Goal: Task Accomplishment & Management: Use online tool/utility

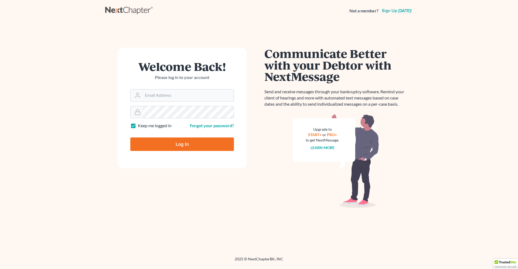
type input "[PERSON_NAME][EMAIL_ADDRESS][DOMAIN_NAME]"
click at [211, 144] on input "Log In" at bounding box center [182, 144] width 104 height 13
type input "Thinking..."
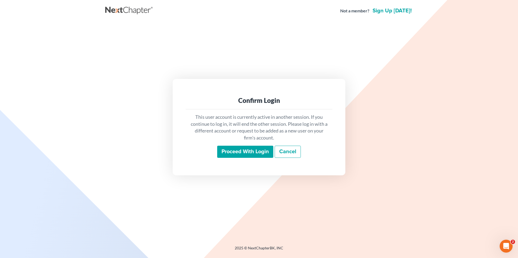
click at [257, 153] on input "Proceed with login" at bounding box center [245, 152] width 56 height 12
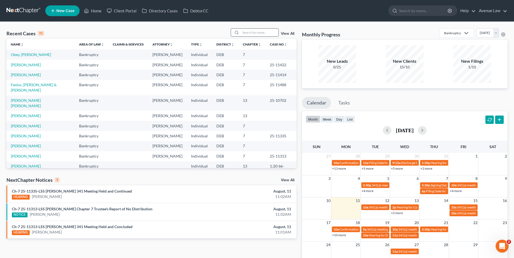
click at [263, 33] on input "search" at bounding box center [259, 33] width 38 height 8
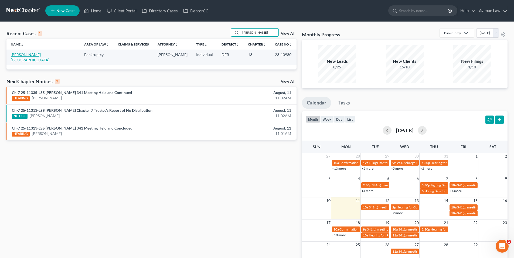
type input "lowry"
click at [30, 55] on link "Lowry, Kimberley" at bounding box center [30, 57] width 39 height 10
select select "0"
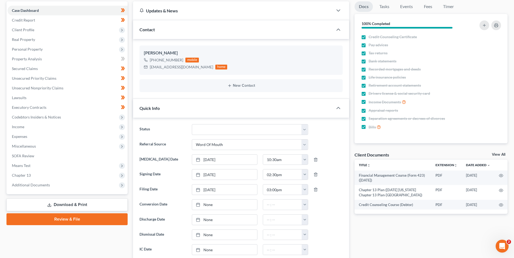
scroll to position [54, 0]
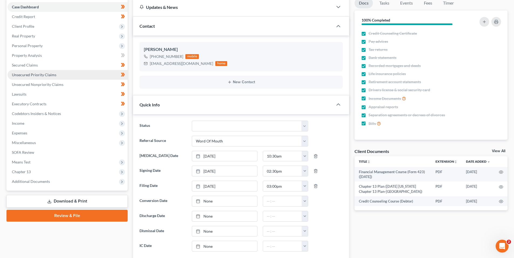
click at [36, 74] on span "Unsecured Priority Claims" at bounding box center [34, 75] width 44 height 5
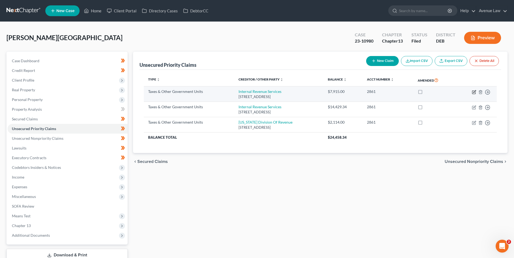
click at [475, 92] on icon "button" at bounding box center [474, 92] width 4 height 4
select select "0"
select select "18"
select select "0"
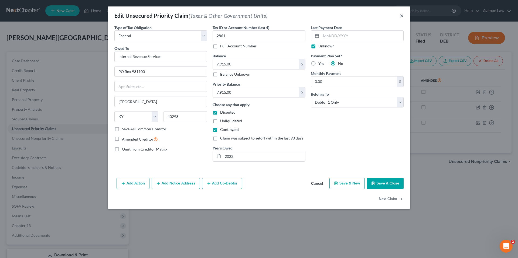
click at [403, 15] on button "×" at bounding box center [402, 15] width 4 height 6
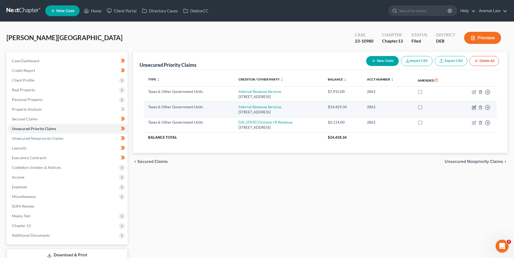
click at [474, 109] on icon "button" at bounding box center [474, 107] width 4 height 4
select select "0"
select select "18"
select select "0"
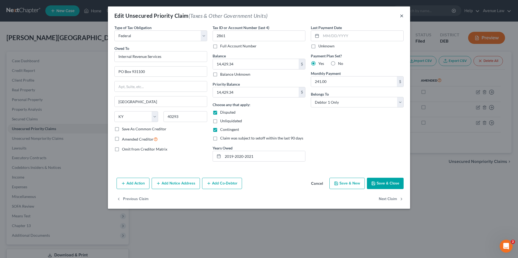
click at [401, 13] on button "×" at bounding box center [402, 15] width 4 height 6
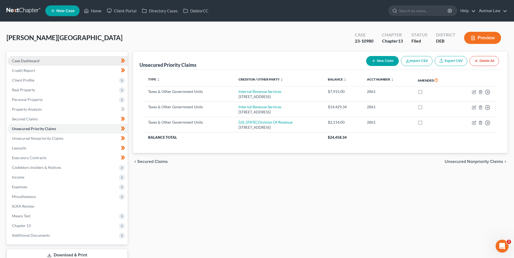
click at [32, 60] on span "Case Dashboard" at bounding box center [26, 61] width 28 height 5
select select "0"
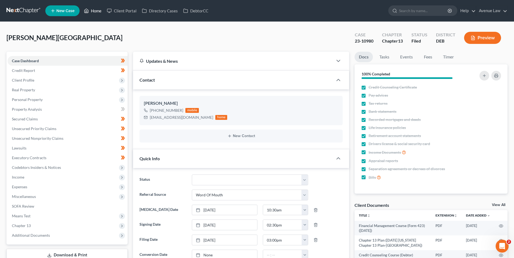
click at [97, 8] on link "Home" at bounding box center [92, 11] width 23 height 10
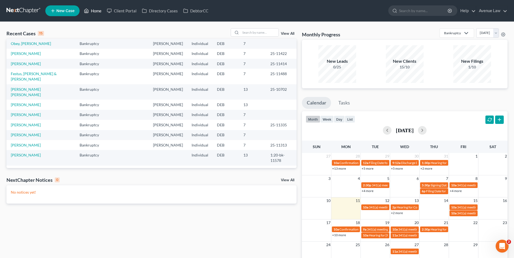
scroll to position [37, 0]
click at [98, 9] on link "Home" at bounding box center [92, 11] width 23 height 10
